Goal: Information Seeking & Learning: Learn about a topic

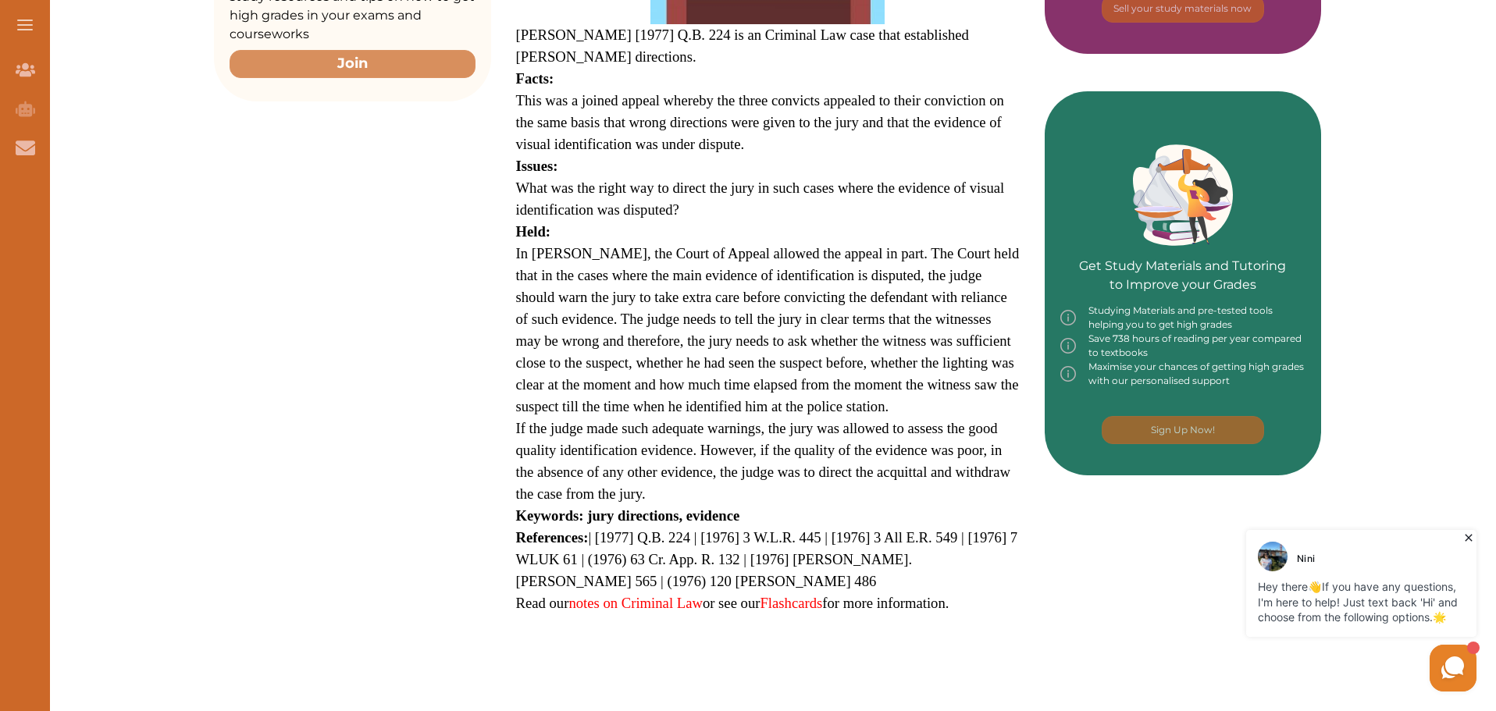
scroll to position [781, 0]
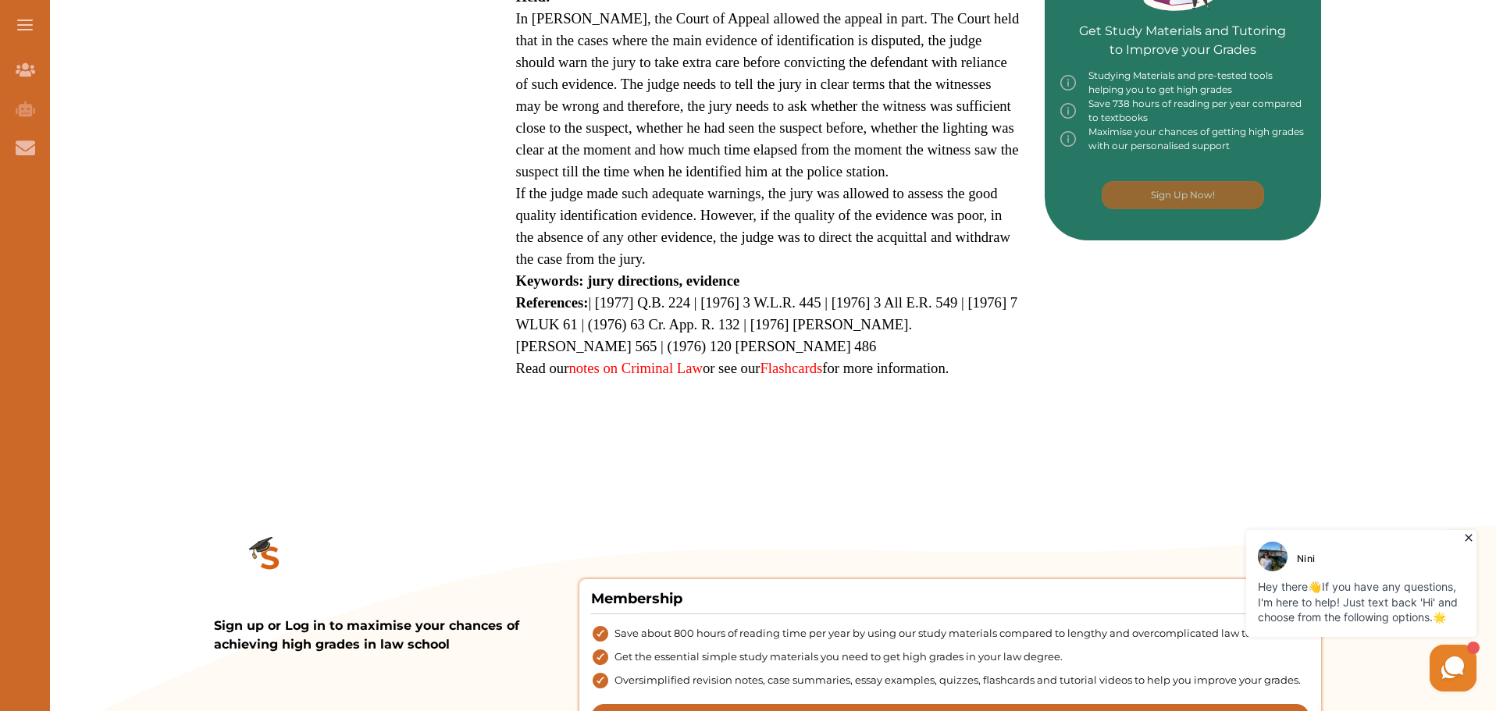
click at [634, 360] on link "notes on Criminal Law" at bounding box center [635, 368] width 134 height 16
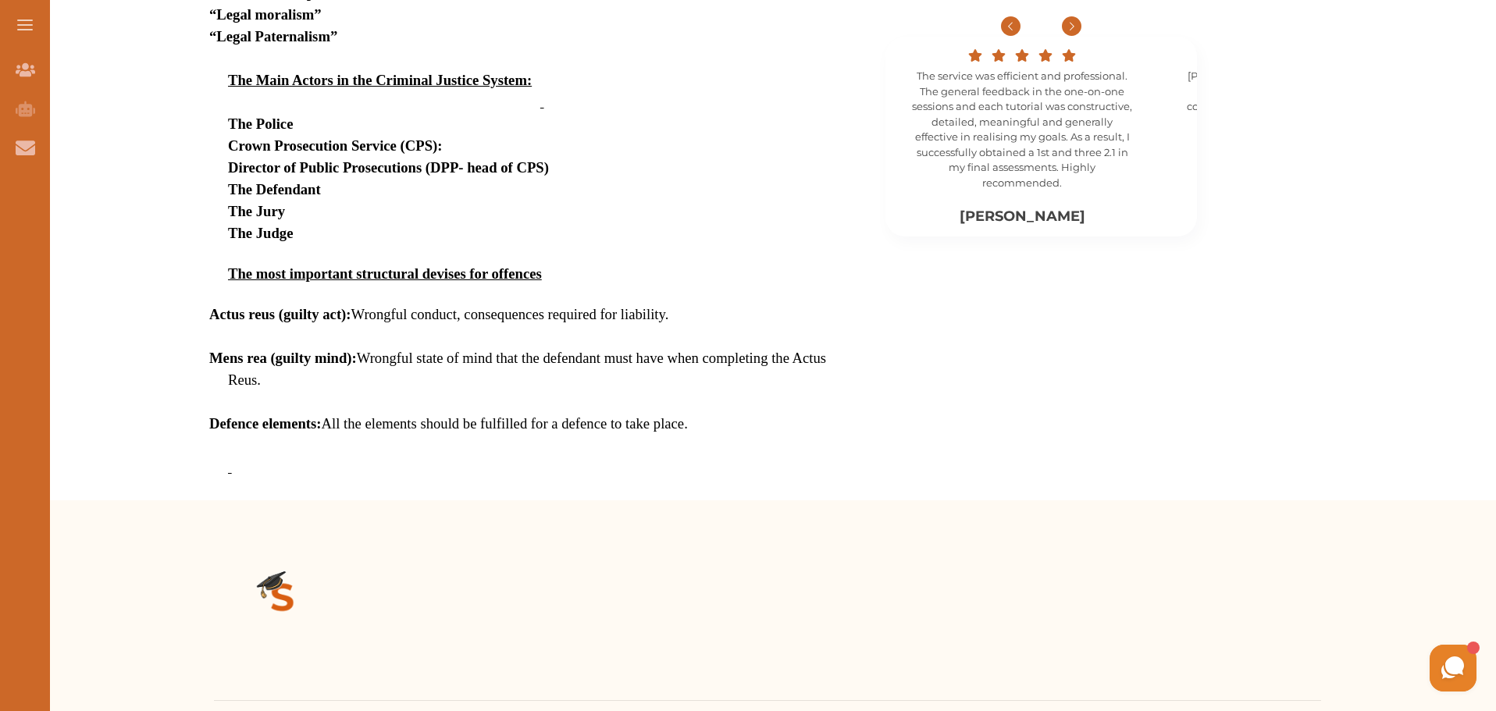
scroll to position [937, 0]
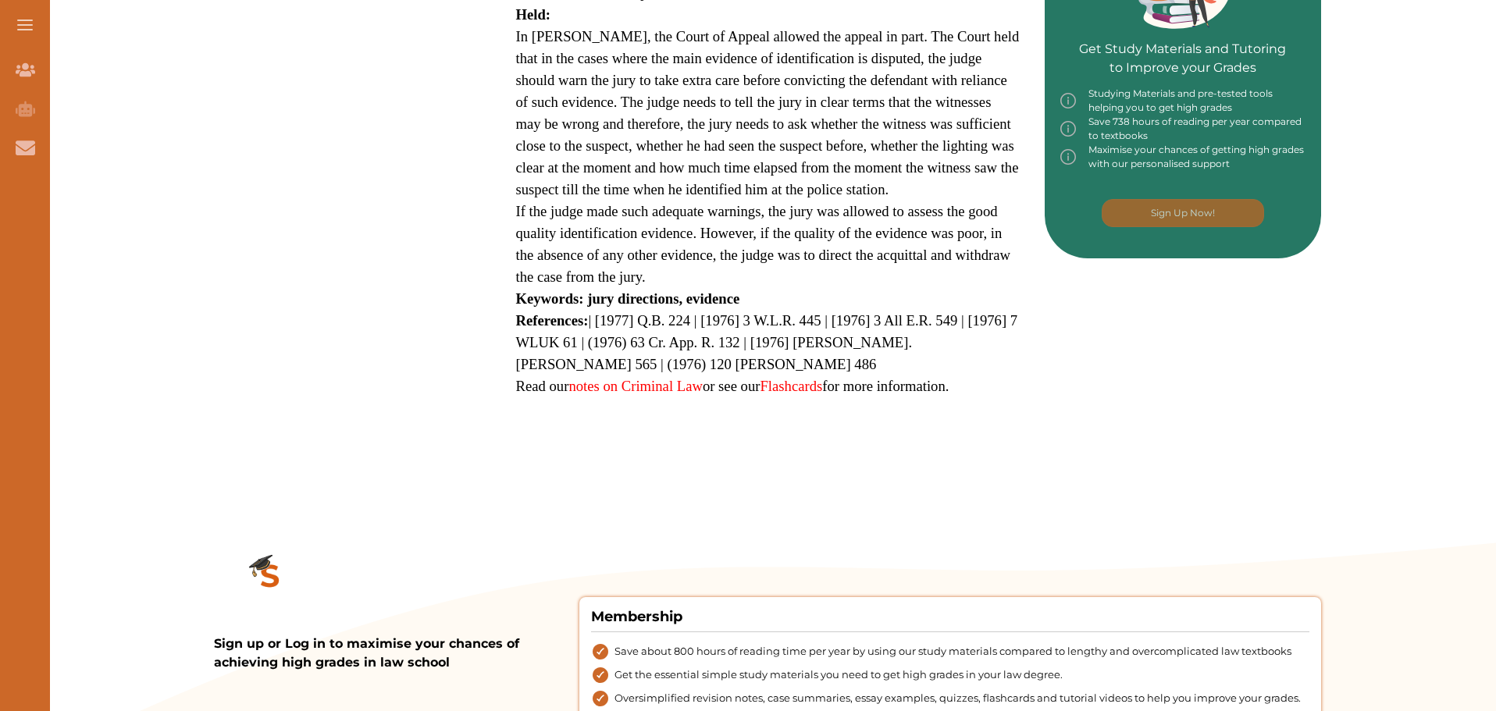
scroll to position [781, 0]
